Goal: Task Accomplishment & Management: Manage account settings

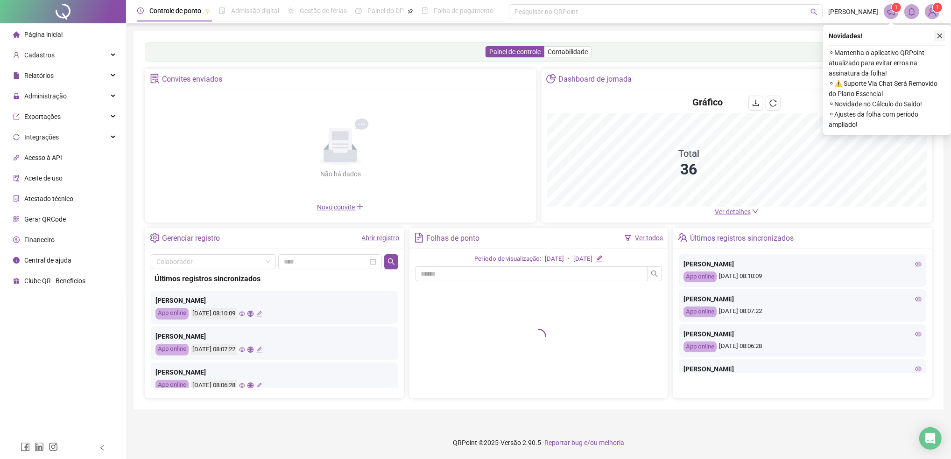
click at [940, 36] on icon "close" at bounding box center [939, 36] width 7 height 7
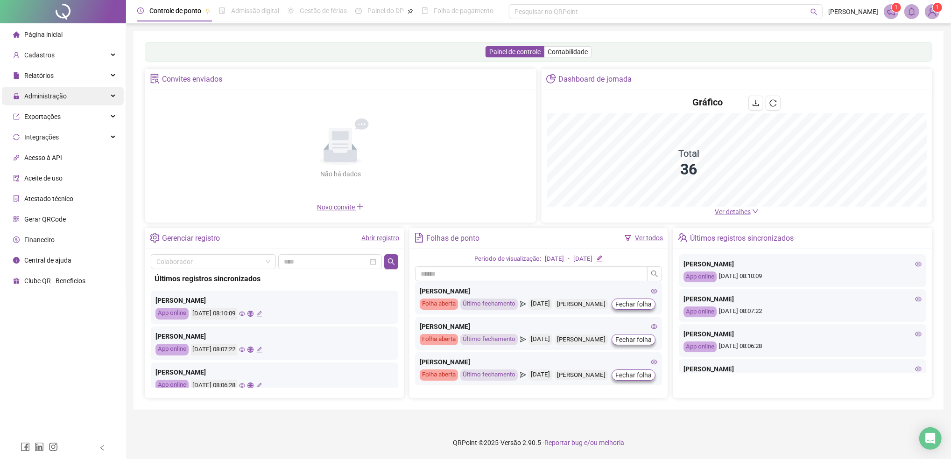
click at [60, 98] on span "Administração" at bounding box center [45, 95] width 42 height 7
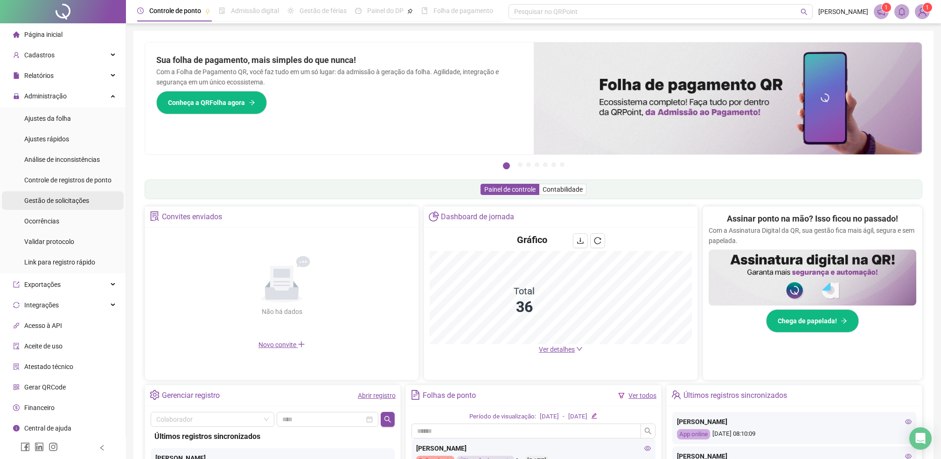
click at [59, 202] on span "Gestão de solicitações" at bounding box center [56, 200] width 65 height 7
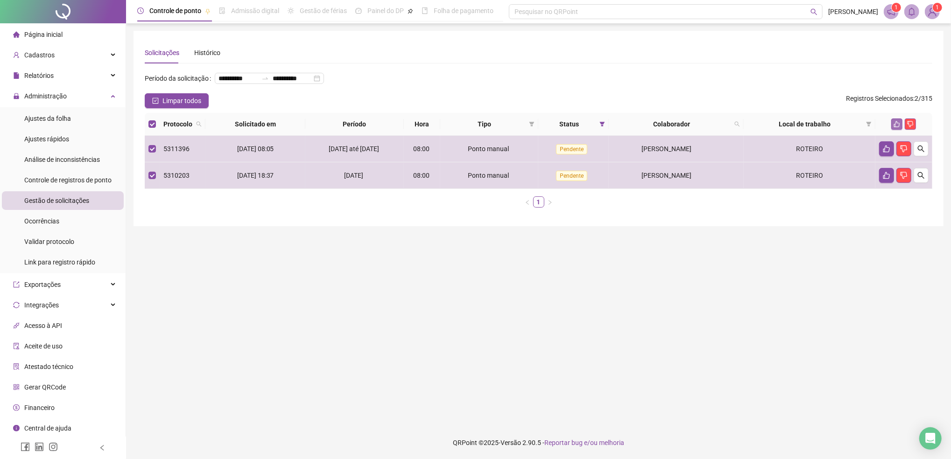
click at [895, 127] on icon "like" at bounding box center [897, 124] width 6 height 6
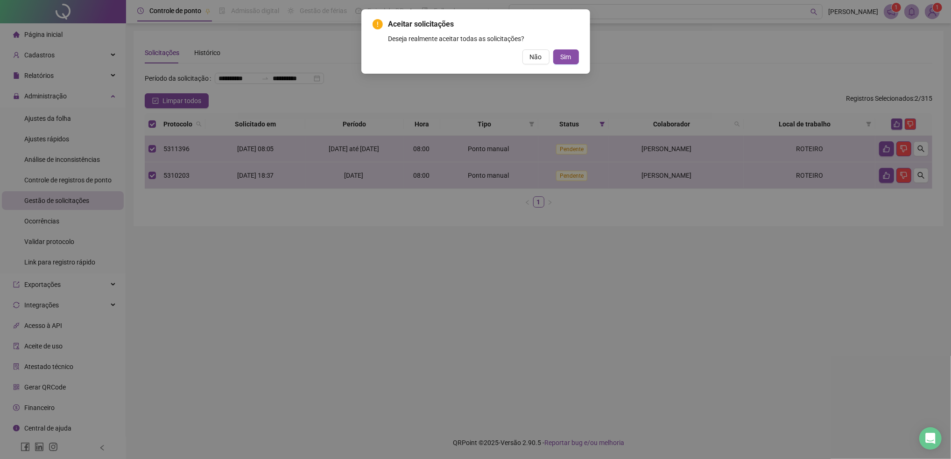
click at [563, 57] on span "Sim" at bounding box center [565, 57] width 11 height 10
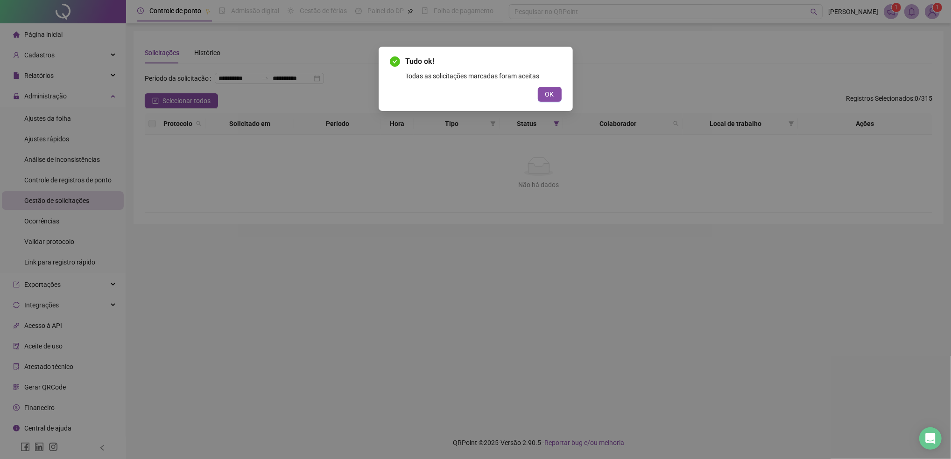
drag, startPoint x: 557, startPoint y: 96, endPoint x: 542, endPoint y: 94, distance: 14.7
click at [555, 95] on button "OK" at bounding box center [550, 94] width 24 height 15
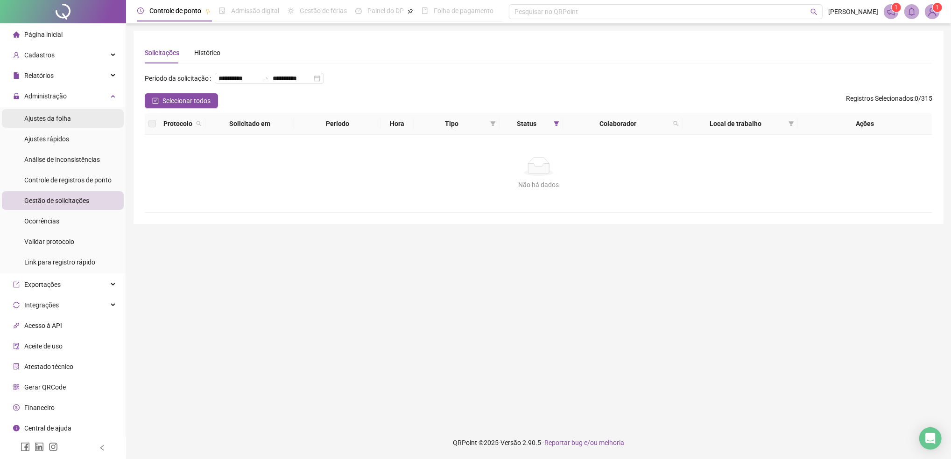
click at [54, 116] on span "Ajustes da folha" at bounding box center [47, 118] width 47 height 7
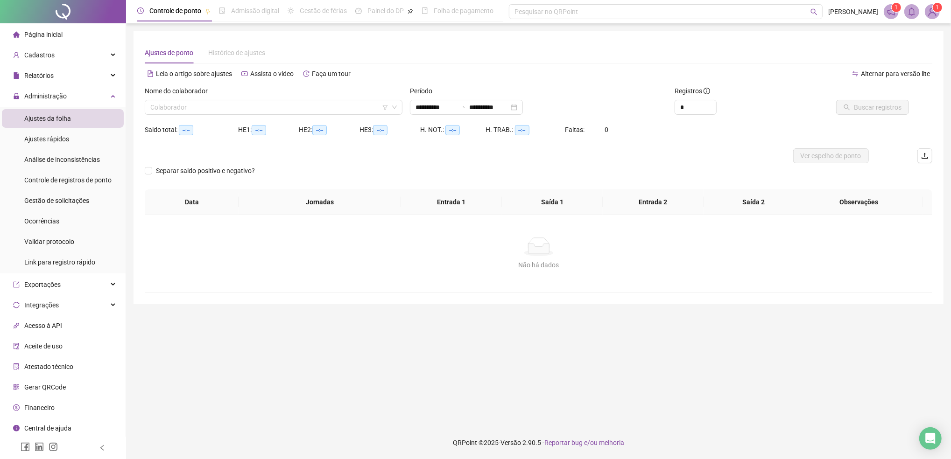
type input "**********"
click at [172, 108] on input "search" at bounding box center [269, 107] width 238 height 14
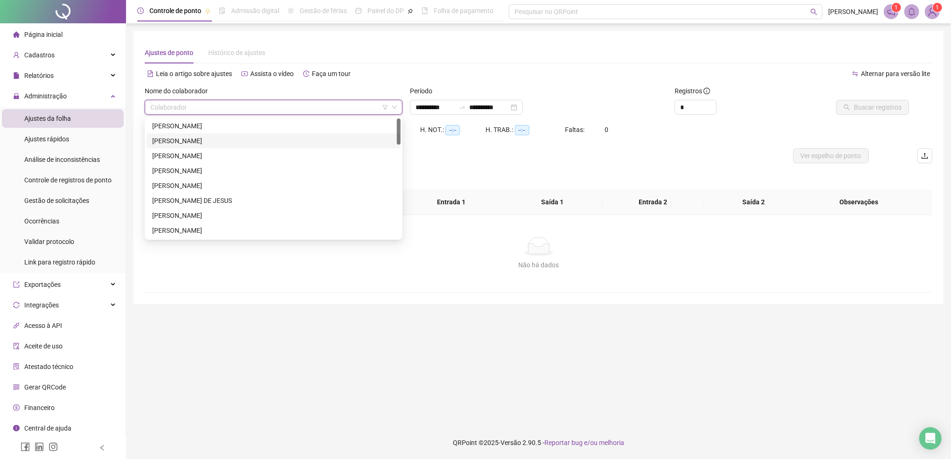
click at [172, 140] on div "[PERSON_NAME]" at bounding box center [273, 141] width 243 height 10
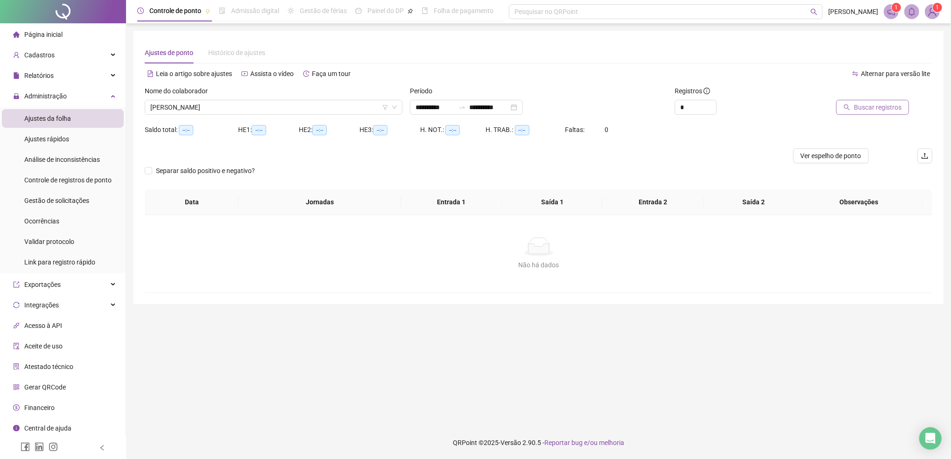
click at [857, 111] on span "Buscar registros" at bounding box center [878, 107] width 48 height 10
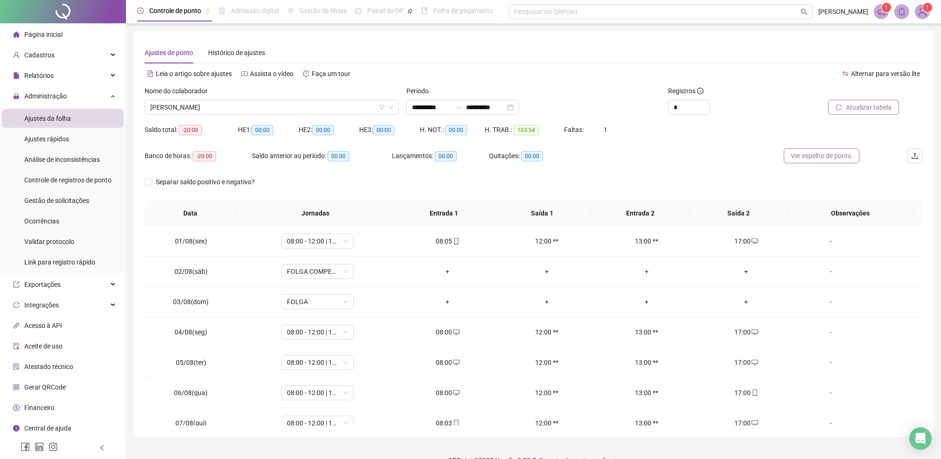
click at [824, 156] on span "Ver espelho de ponto" at bounding box center [821, 156] width 61 height 10
click at [810, 156] on span "Ver espelho de ponto" at bounding box center [821, 156] width 61 height 10
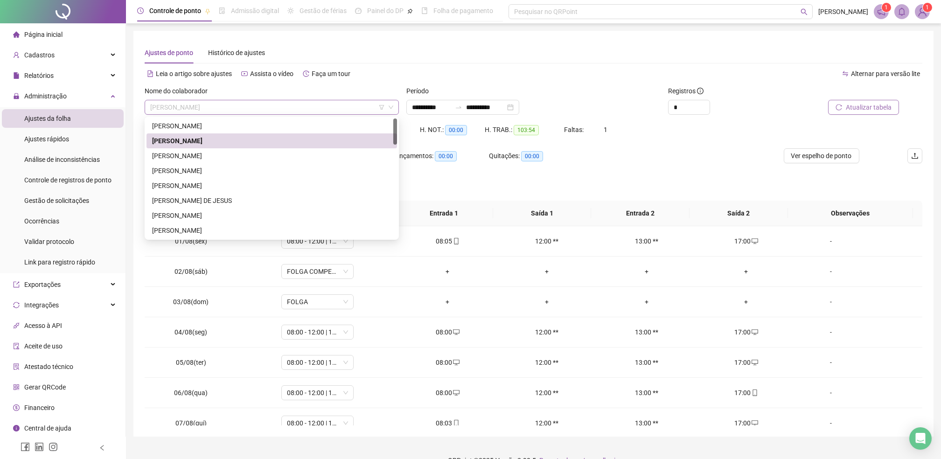
click at [226, 112] on span "[PERSON_NAME]" at bounding box center [271, 107] width 243 height 14
click at [197, 156] on div "[PERSON_NAME]" at bounding box center [271, 156] width 239 height 10
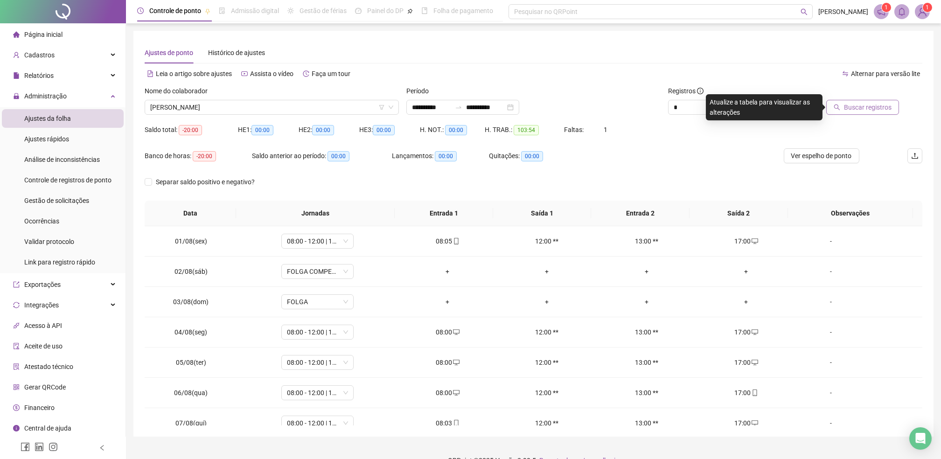
click at [863, 105] on span "Buscar registros" at bounding box center [868, 107] width 48 height 10
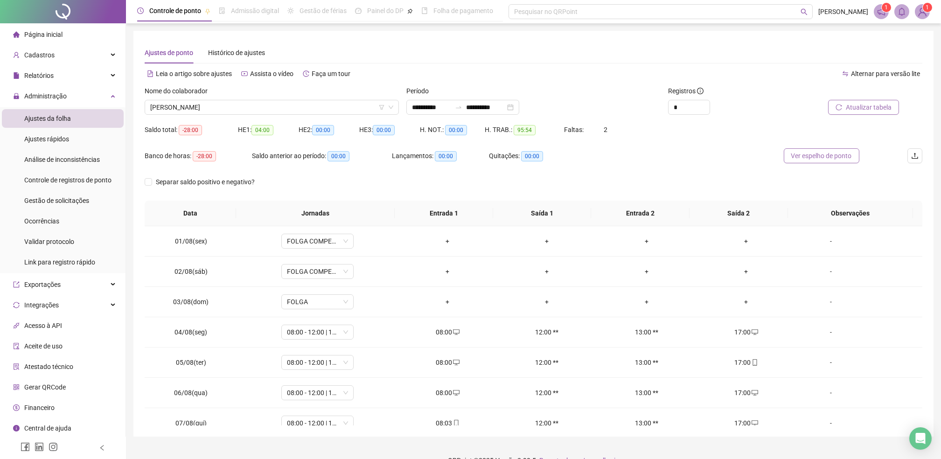
click at [828, 154] on span "Ver espelho de ponto" at bounding box center [821, 156] width 61 height 10
click at [61, 199] on span "Gestão de solicitações" at bounding box center [56, 200] width 65 height 7
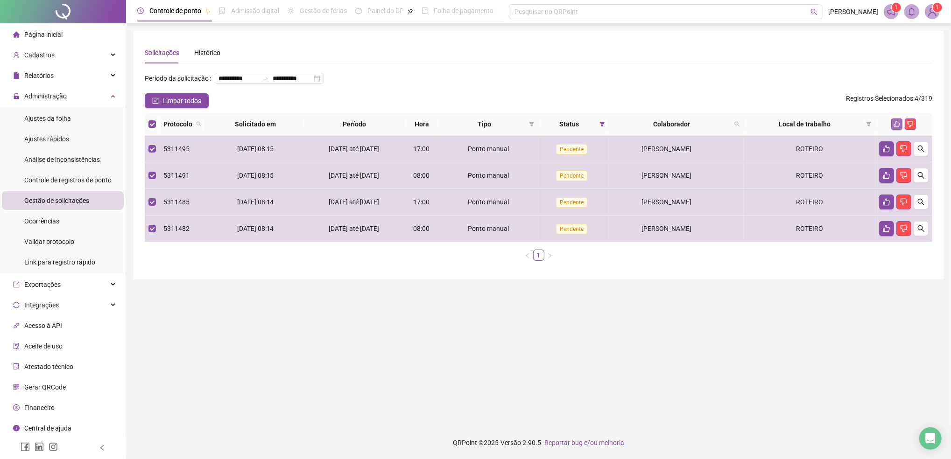
click at [897, 127] on icon "like" at bounding box center [897, 124] width 6 height 6
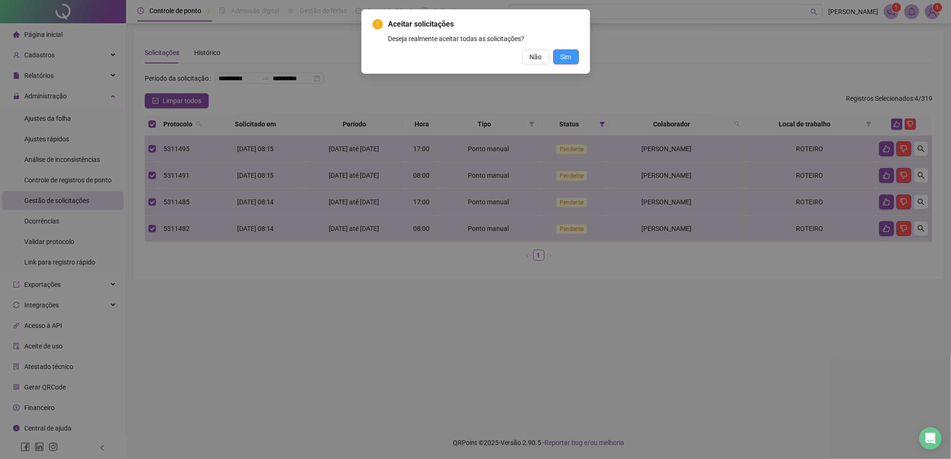
click at [562, 52] on span "Sim" at bounding box center [565, 57] width 11 height 10
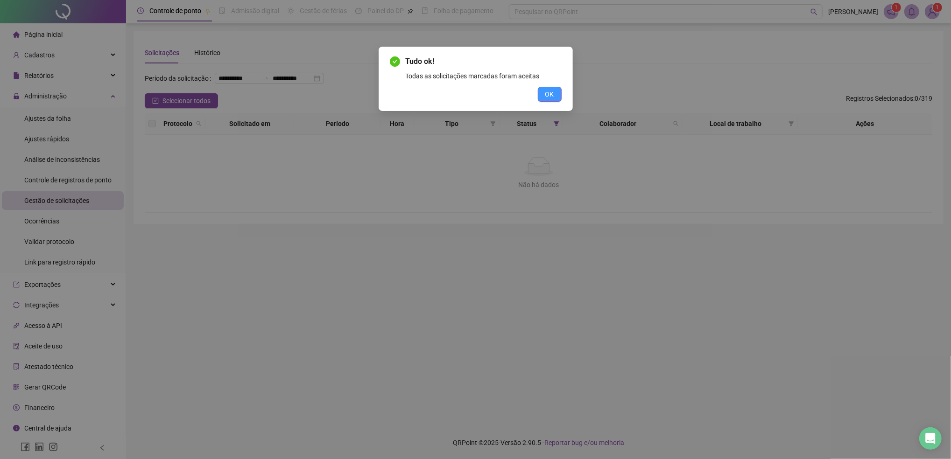
click at [548, 94] on span "OK" at bounding box center [549, 94] width 9 height 10
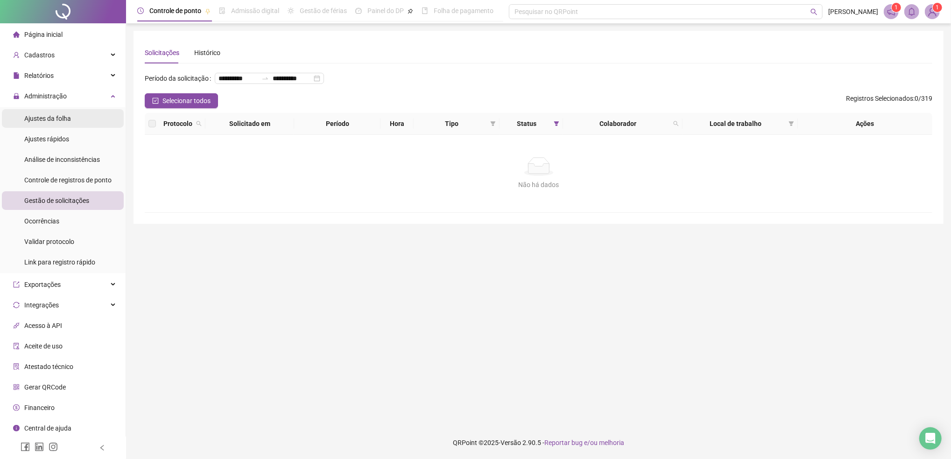
click at [51, 117] on span "Ajustes da folha" at bounding box center [47, 118] width 47 height 7
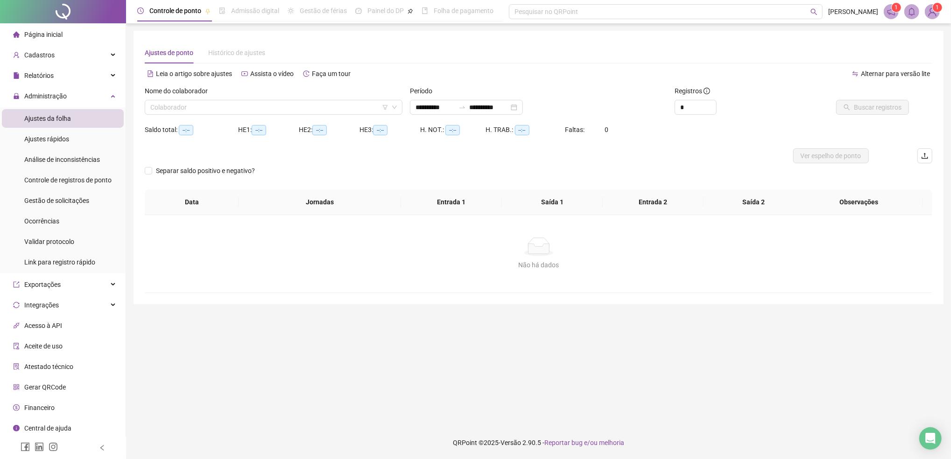
type input "**********"
click at [229, 112] on input "search" at bounding box center [269, 107] width 238 height 14
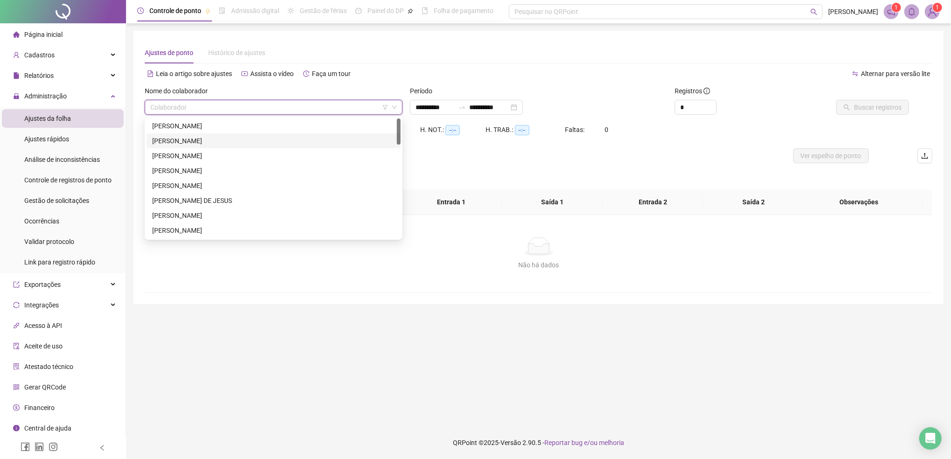
click at [189, 142] on div "[PERSON_NAME]" at bounding box center [273, 141] width 243 height 10
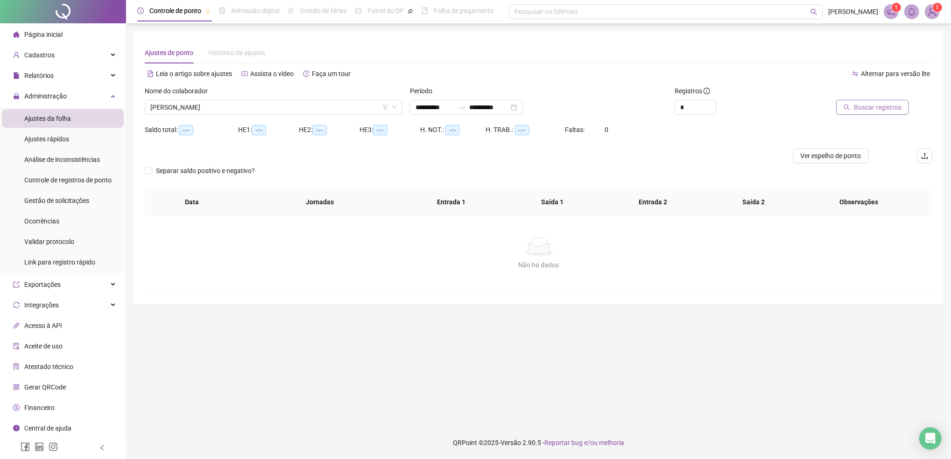
click at [875, 105] on span "Buscar registros" at bounding box center [878, 107] width 48 height 10
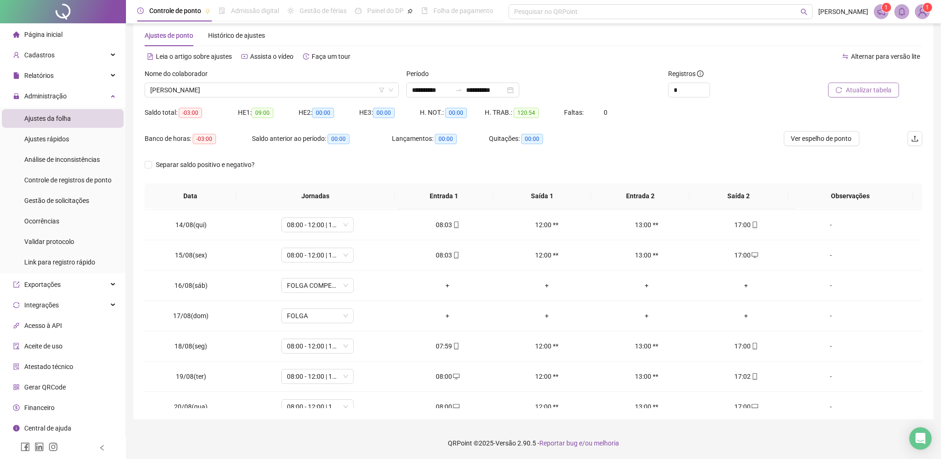
scroll to position [408, 0]
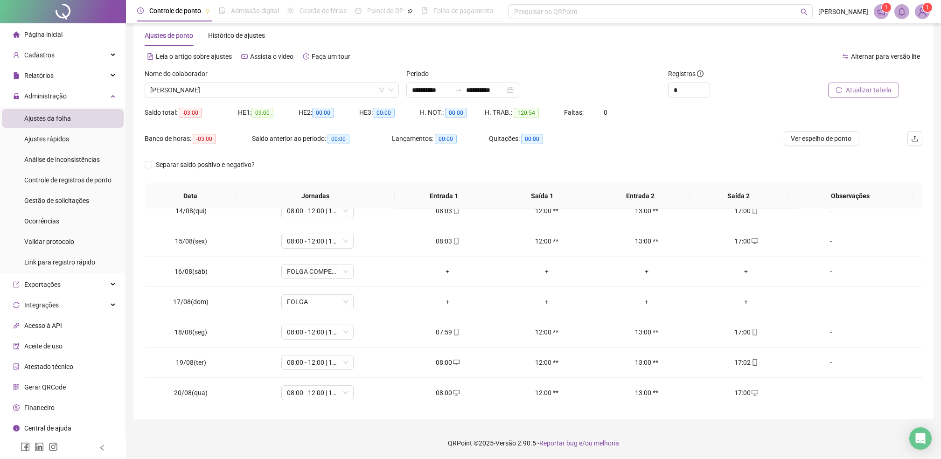
click at [868, 90] on span "Atualizar tabela" at bounding box center [869, 90] width 46 height 10
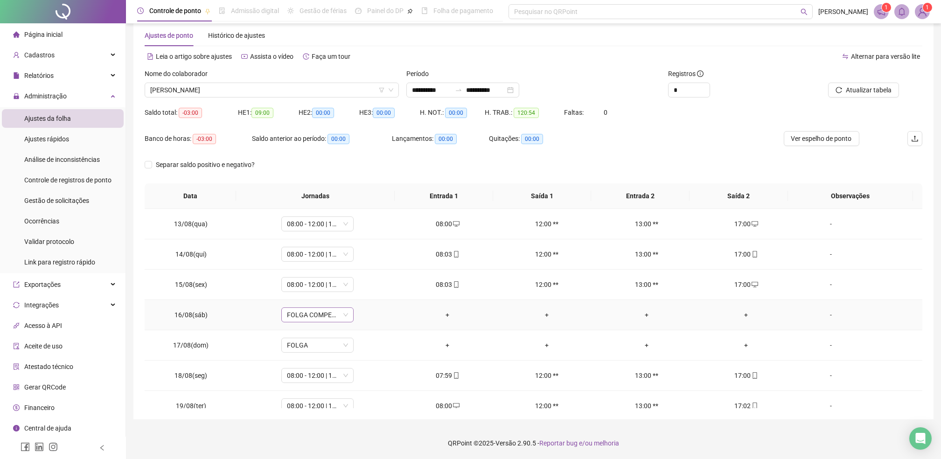
scroll to position [346, 0]
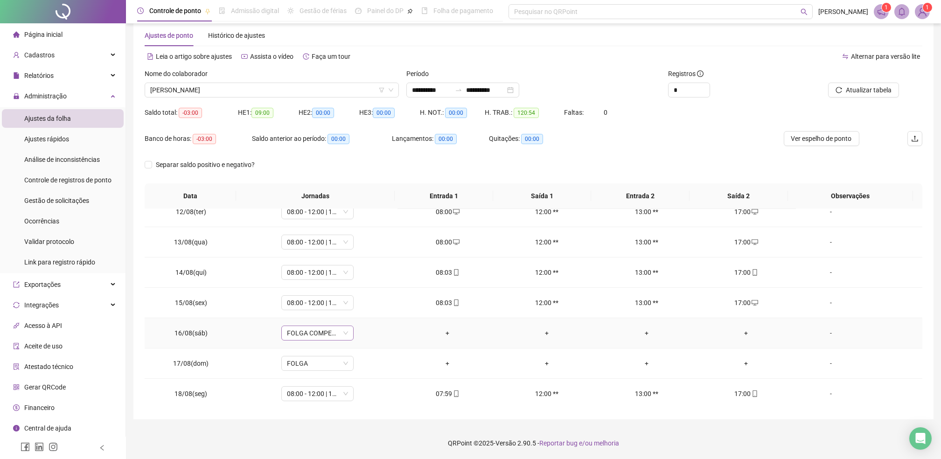
click at [316, 335] on span "FOLGA COMPENSATÓRIA" at bounding box center [317, 333] width 61 height 14
click at [307, 286] on div "08:00 - 12:00" at bounding box center [332, 284] width 79 height 10
click at [358, 312] on span "Sim" at bounding box center [359, 309] width 11 height 10
click at [866, 91] on span "Atualizar tabela" at bounding box center [869, 90] width 46 height 10
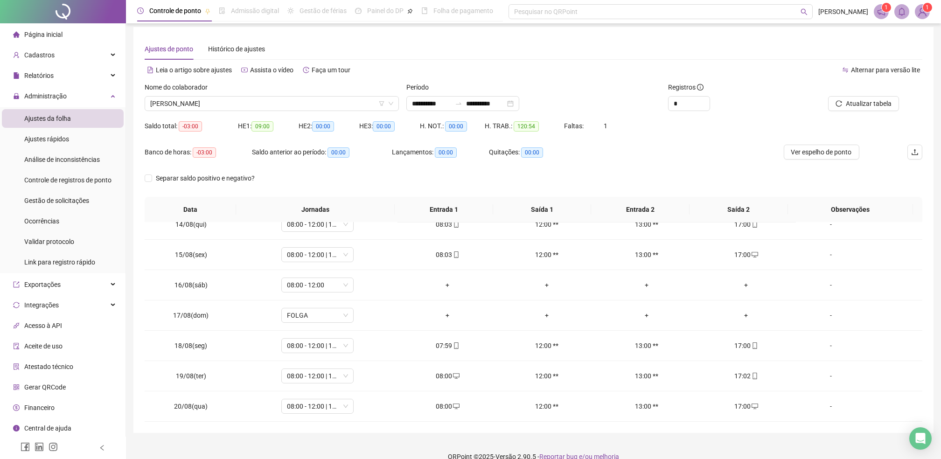
scroll to position [0, 0]
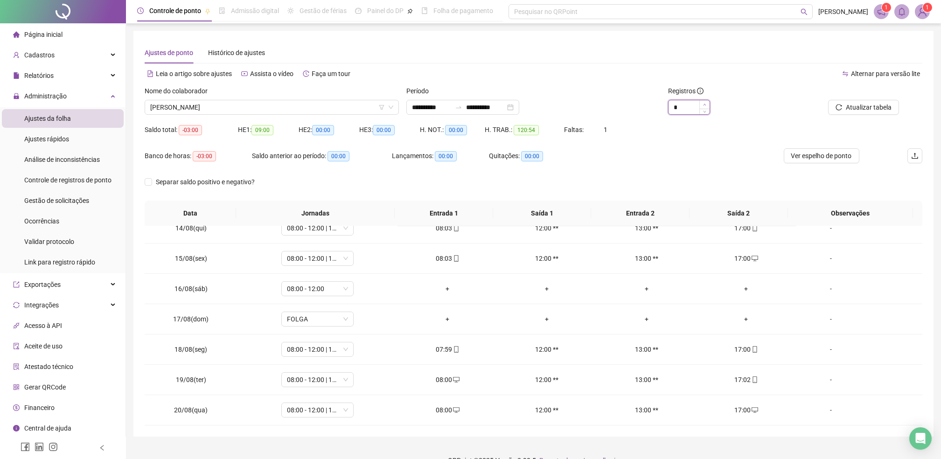
click at [703, 103] on icon "up" at bounding box center [704, 104] width 3 height 3
type input "*"
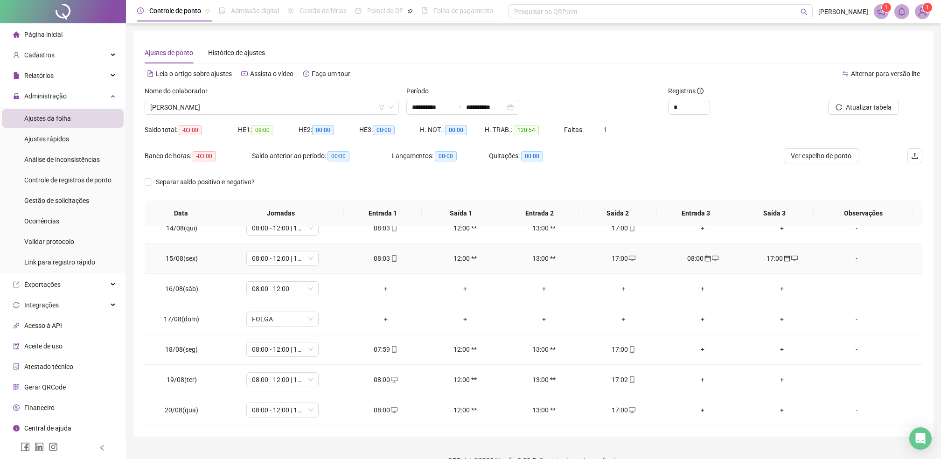
click at [692, 259] on div "08:00" at bounding box center [703, 258] width 64 height 10
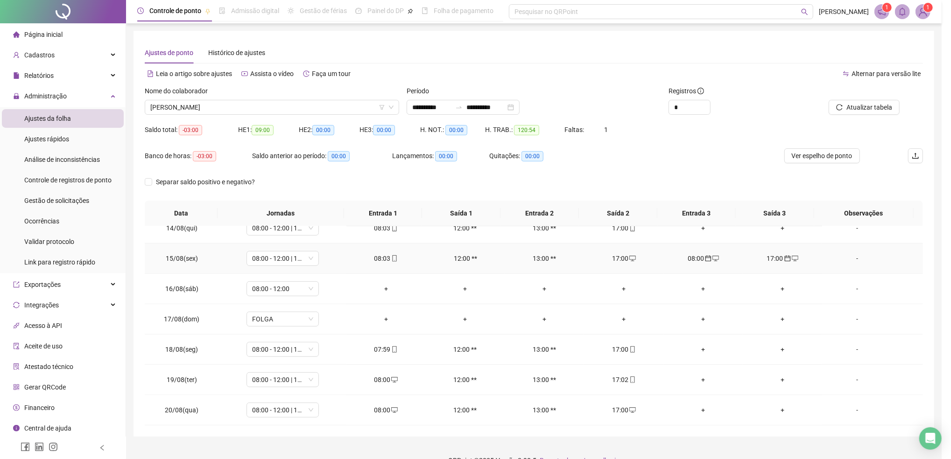
type input "**********"
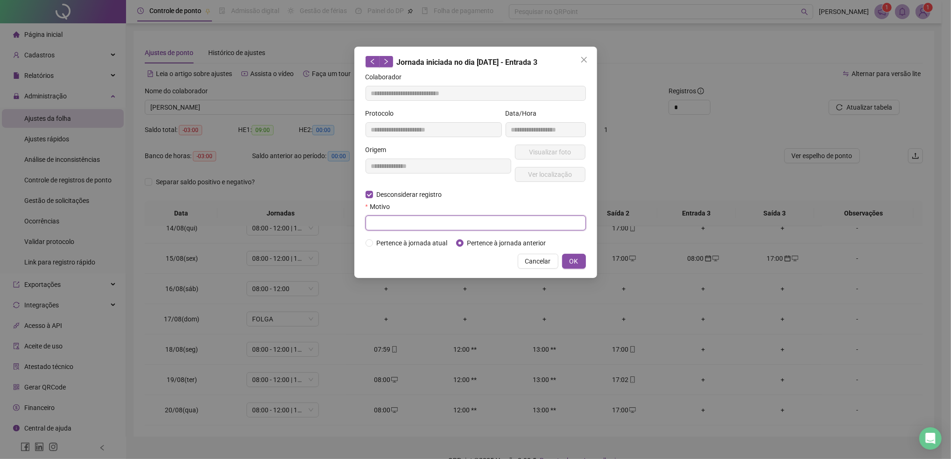
click at [397, 222] on input "text" at bounding box center [475, 223] width 220 height 15
type input "*"
drag, startPoint x: 431, startPoint y: 223, endPoint x: 342, endPoint y: 229, distance: 89.3
click at [342, 229] on div "**********" at bounding box center [475, 229] width 951 height 459
type input "**********"
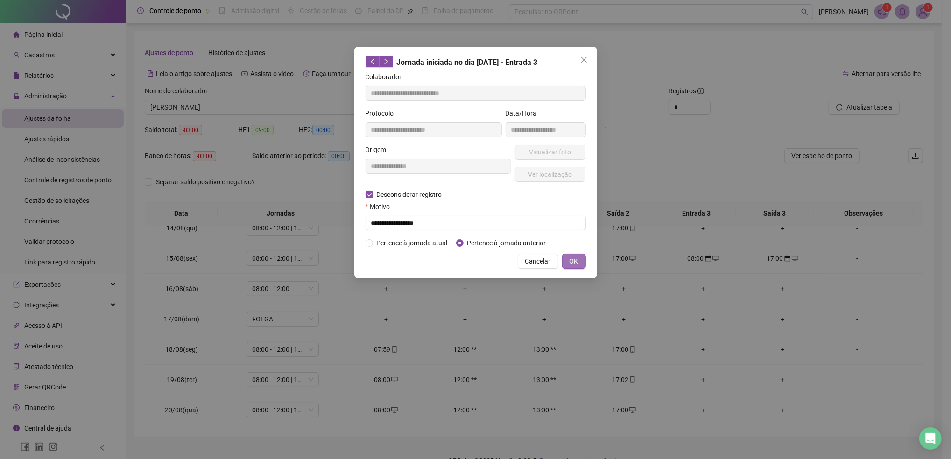
click at [576, 262] on span "OK" at bounding box center [573, 261] width 9 height 10
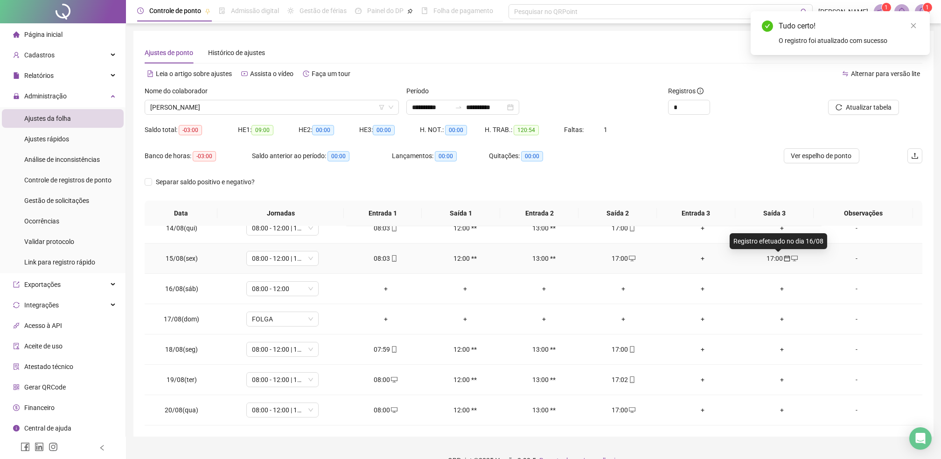
click at [774, 258] on div "17:00" at bounding box center [782, 258] width 64 height 10
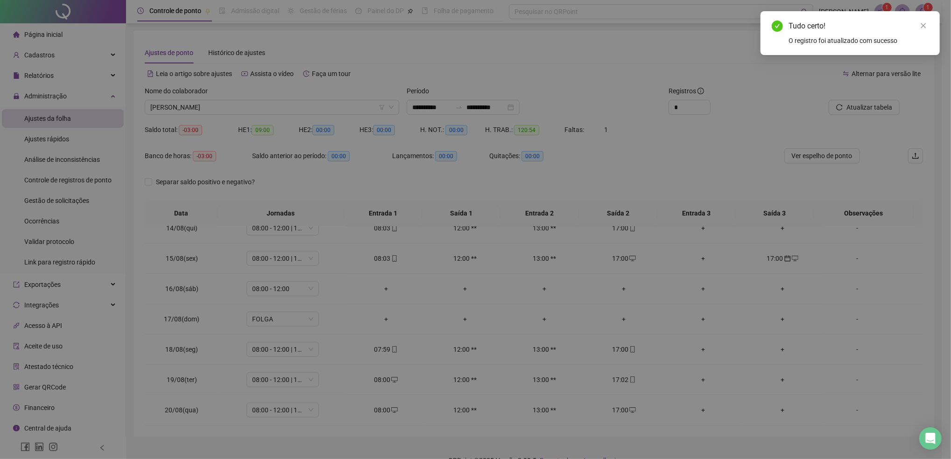
type input "**********"
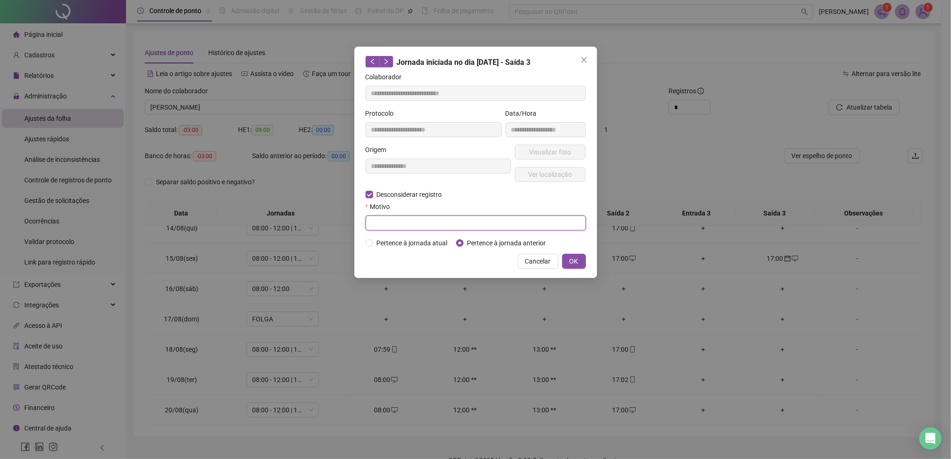
click at [401, 221] on input "text" at bounding box center [475, 223] width 220 height 15
paste input "**********"
type input "**********"
click at [578, 261] on span "OK" at bounding box center [573, 261] width 9 height 10
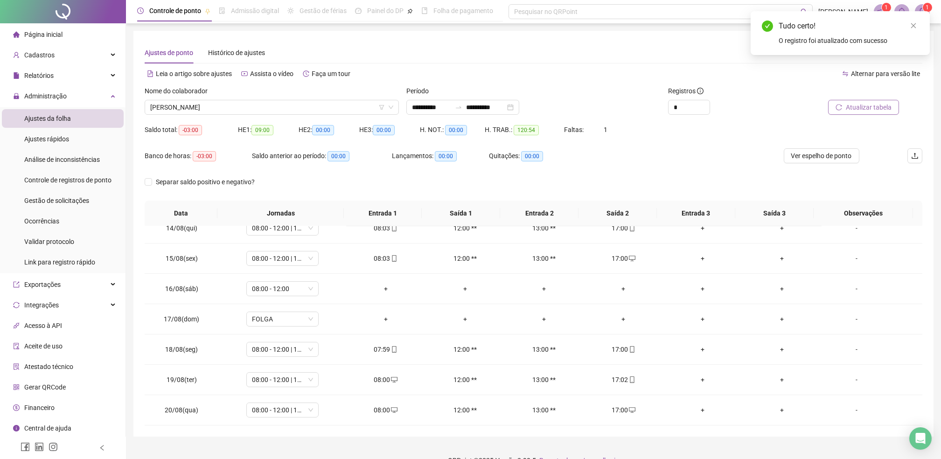
click at [857, 107] on span "Atualizar tabela" at bounding box center [869, 107] width 46 height 10
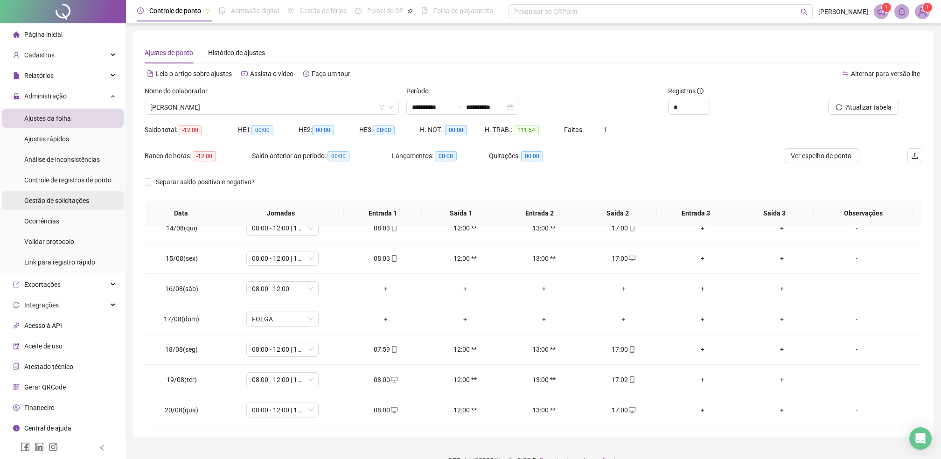
click at [55, 203] on span "Gestão de solicitações" at bounding box center [56, 200] width 65 height 7
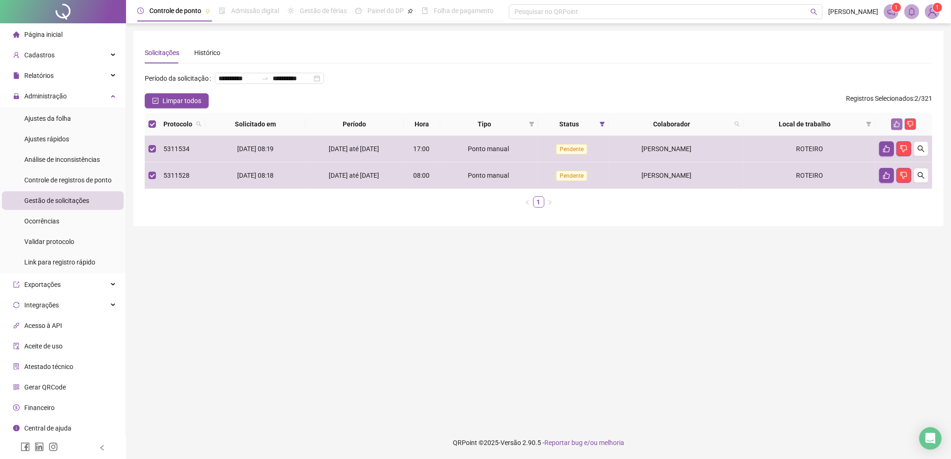
click at [896, 127] on icon "like" at bounding box center [896, 124] width 7 height 7
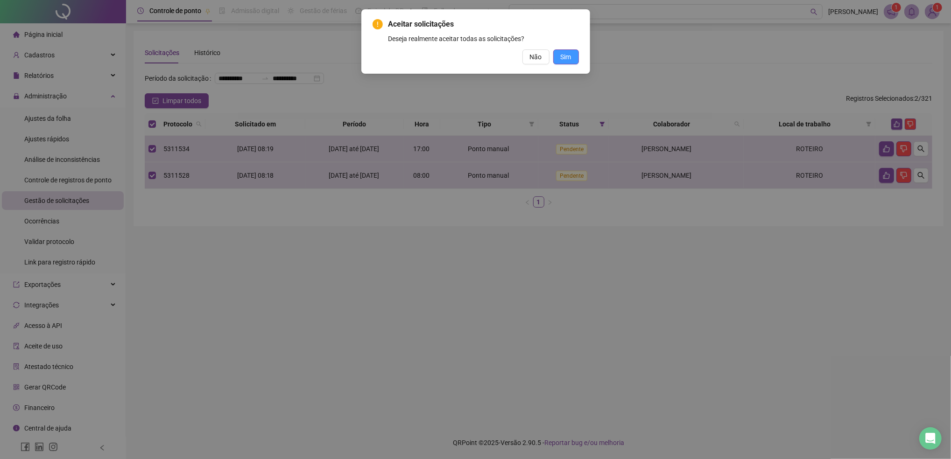
click at [566, 56] on span "Sim" at bounding box center [565, 57] width 11 height 10
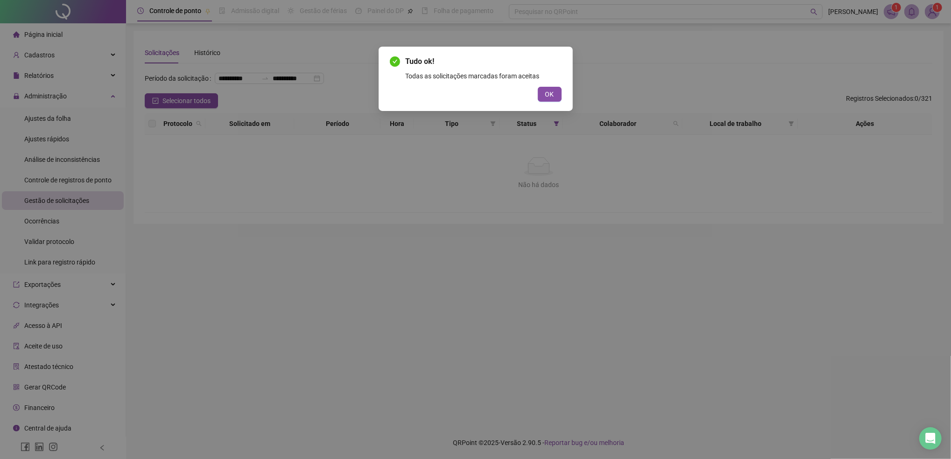
click at [547, 102] on div "Tudo ok! Todas as solicitações marcadas foram aceitas OK" at bounding box center [475, 79] width 194 height 64
click at [547, 99] on span "OK" at bounding box center [549, 94] width 9 height 10
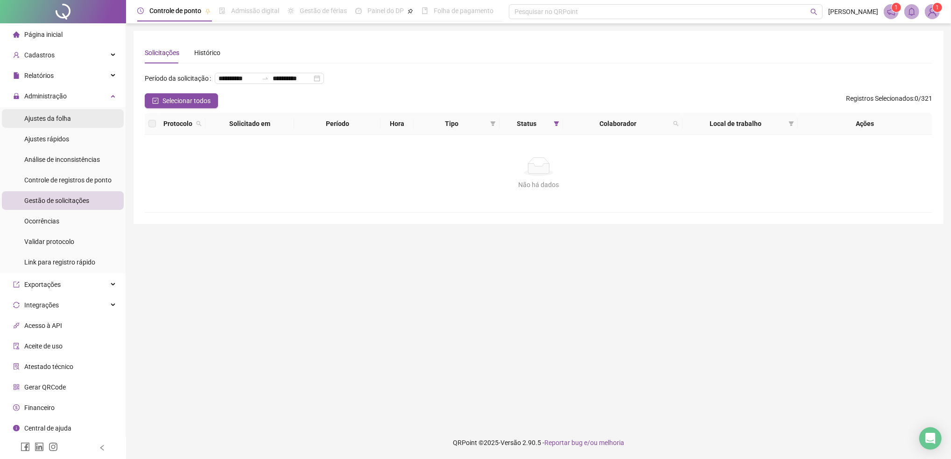
click at [48, 117] on span "Ajustes da folha" at bounding box center [47, 118] width 47 height 7
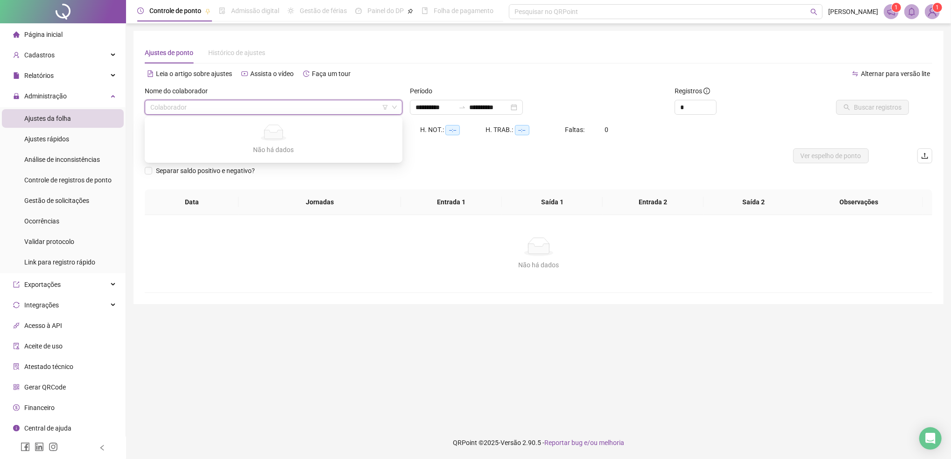
click at [191, 112] on input "search" at bounding box center [269, 107] width 238 height 14
type input "**********"
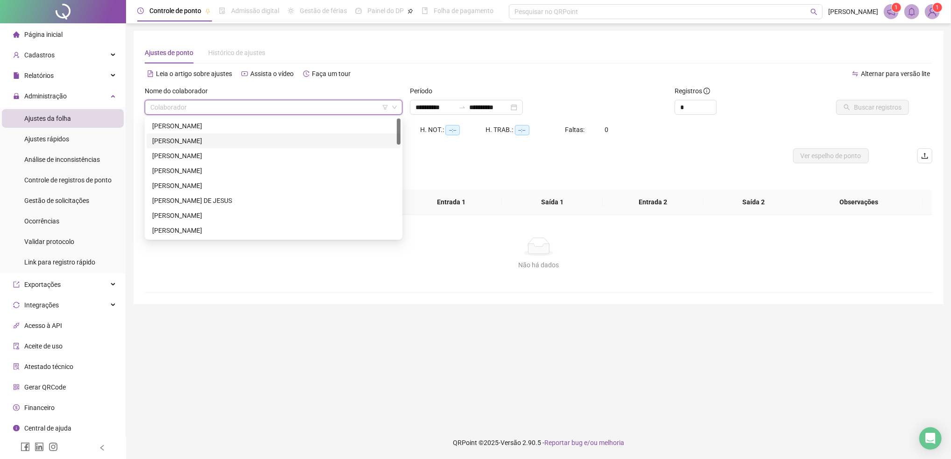
click at [182, 141] on div "[PERSON_NAME]" at bounding box center [273, 141] width 243 height 10
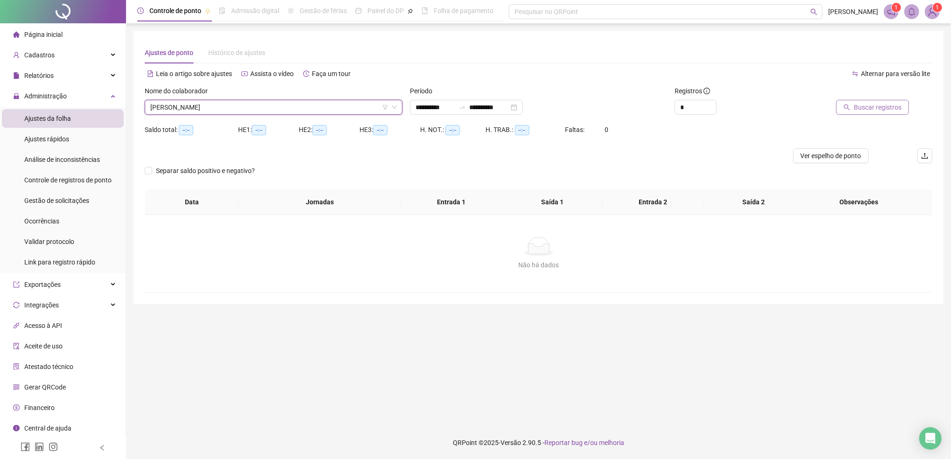
click at [861, 108] on span "Buscar registros" at bounding box center [878, 107] width 48 height 10
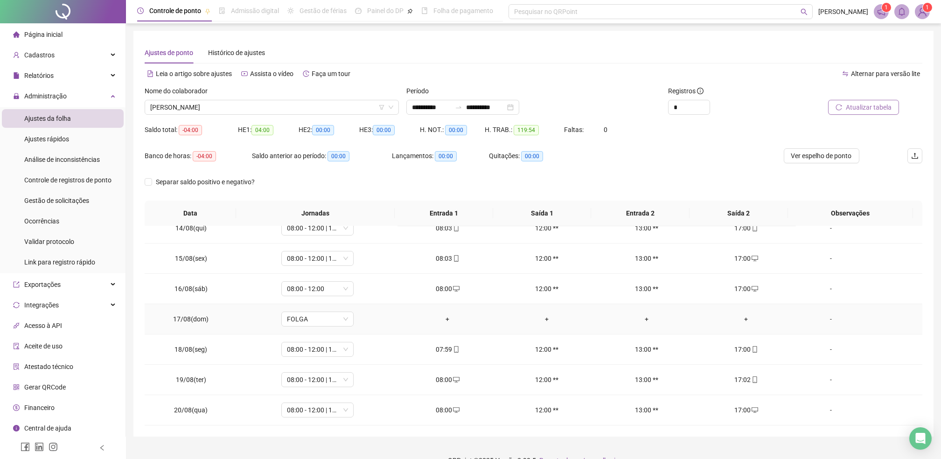
scroll to position [17, 0]
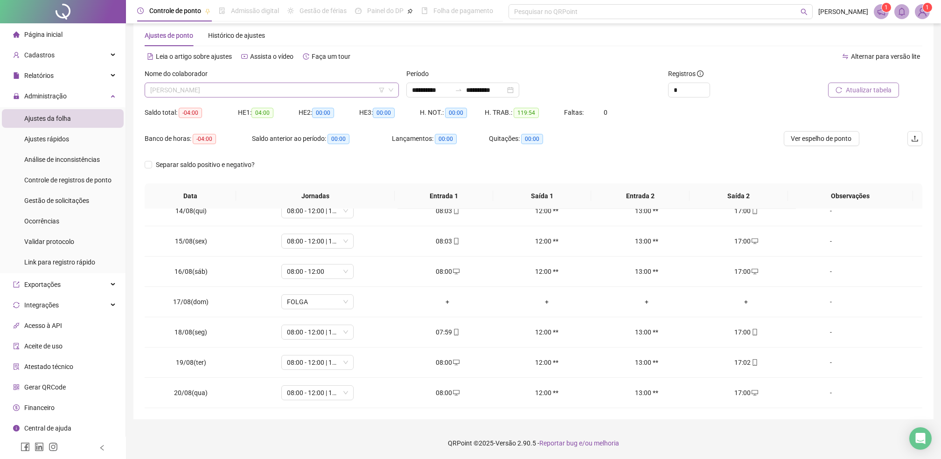
click at [190, 86] on span "[PERSON_NAME]" at bounding box center [271, 90] width 243 height 14
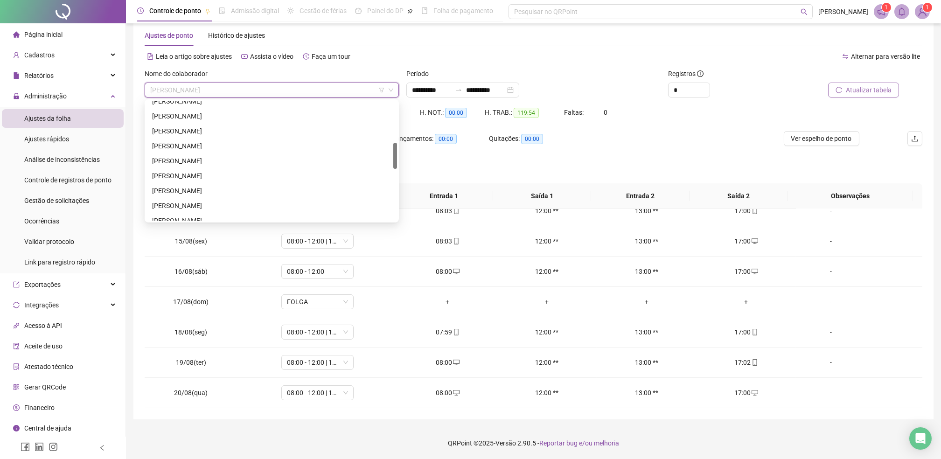
scroll to position [249, 0]
click at [182, 158] on div "[PERSON_NAME]" at bounding box center [271, 159] width 239 height 10
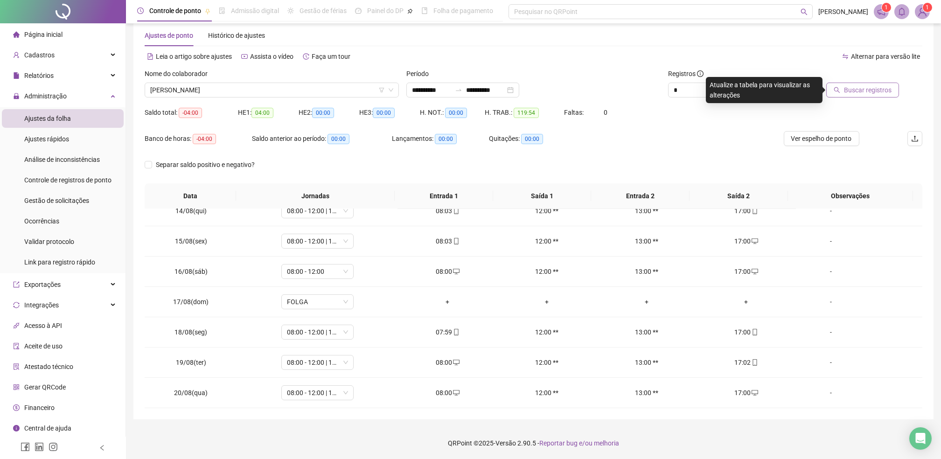
click at [859, 91] on span "Buscar registros" at bounding box center [868, 90] width 48 height 10
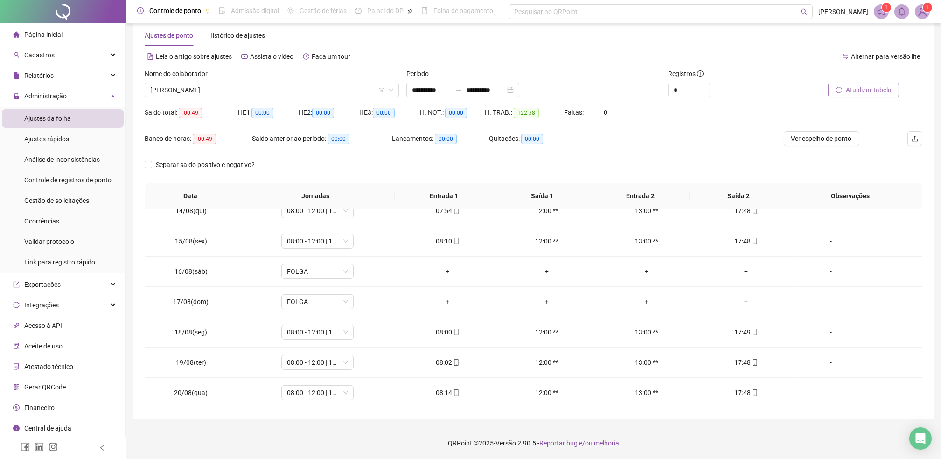
click at [61, 118] on span "Ajustes da folha" at bounding box center [47, 118] width 47 height 7
